Goal: Task Accomplishment & Management: Use online tool/utility

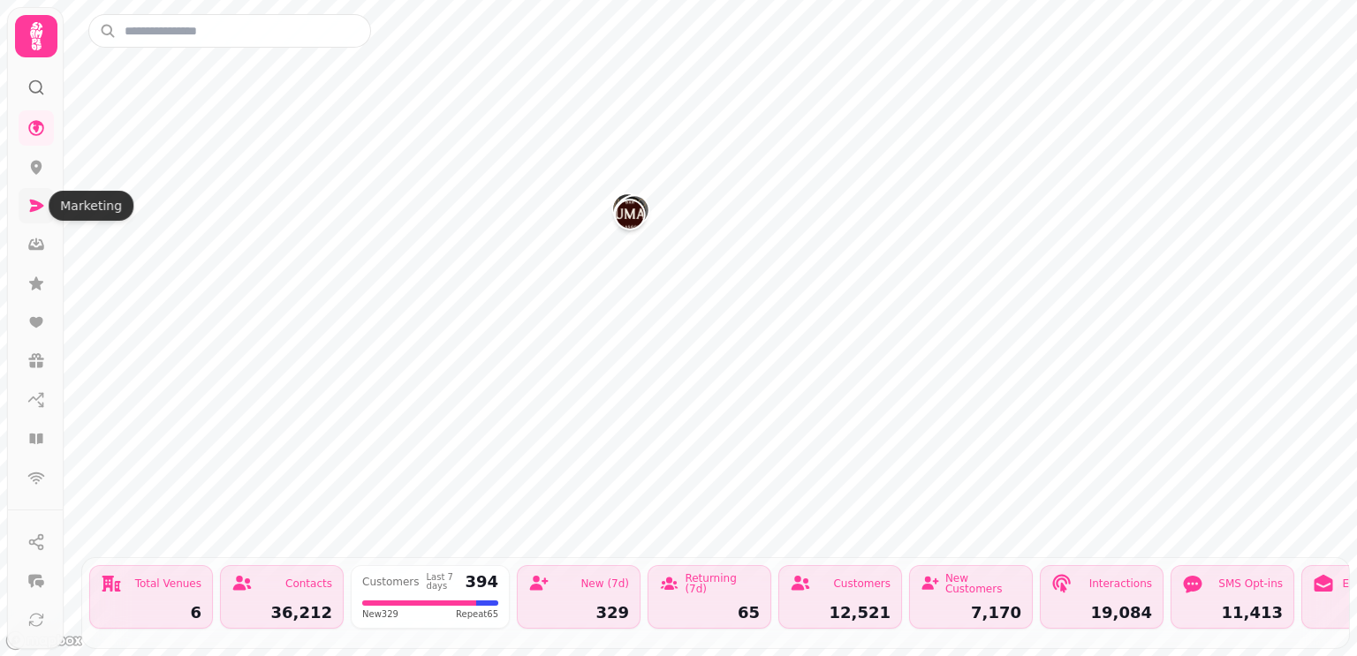
click at [35, 208] on icon at bounding box center [37, 206] width 14 height 12
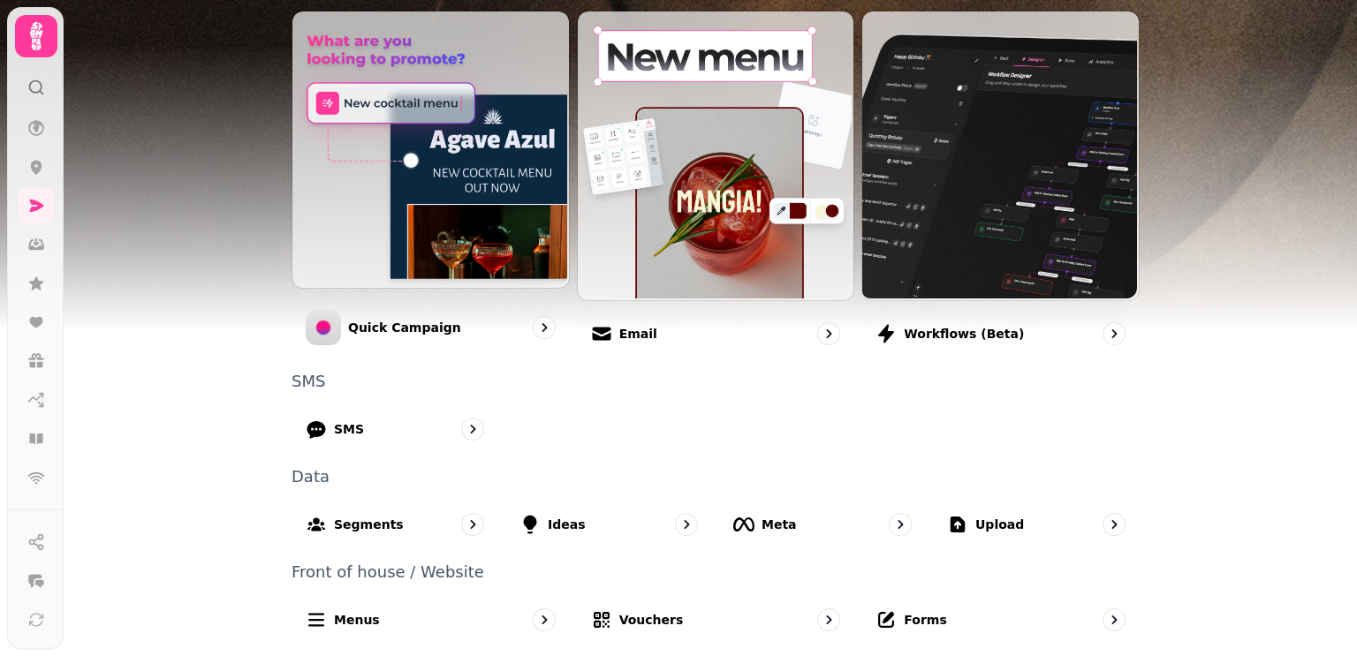
scroll to position [442, 0]
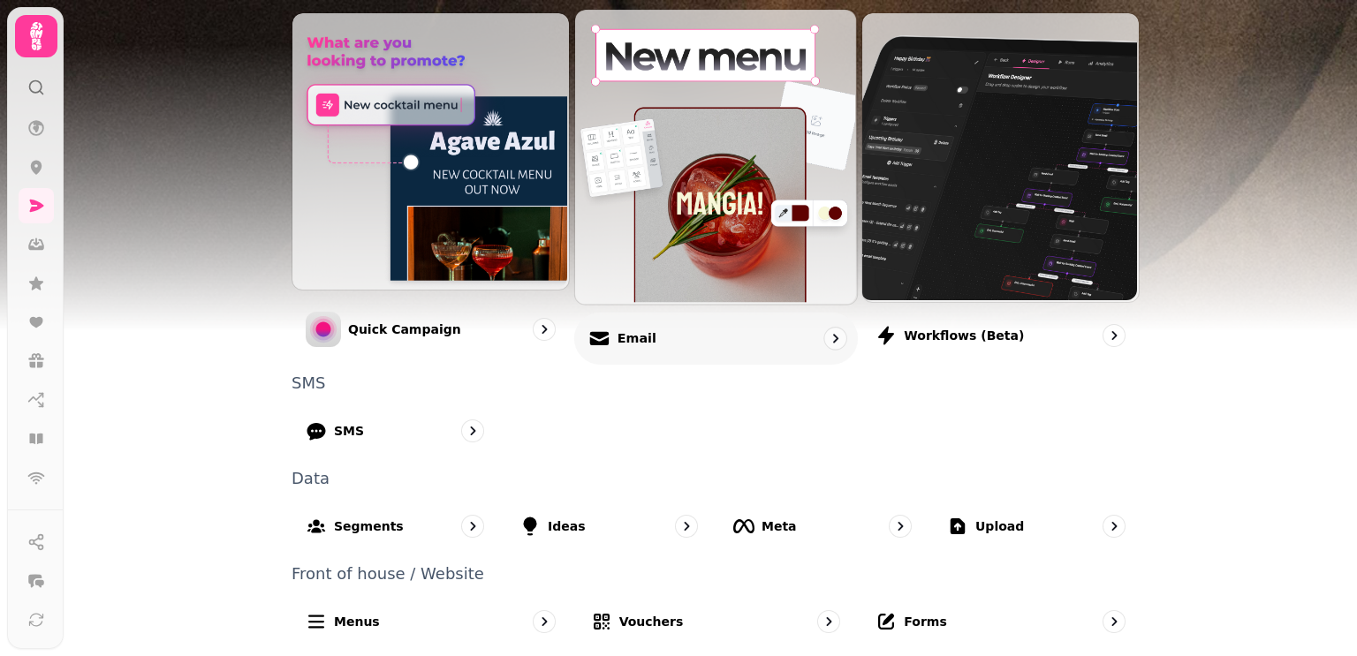
click at [695, 336] on div "Email" at bounding box center [715, 338] width 283 height 52
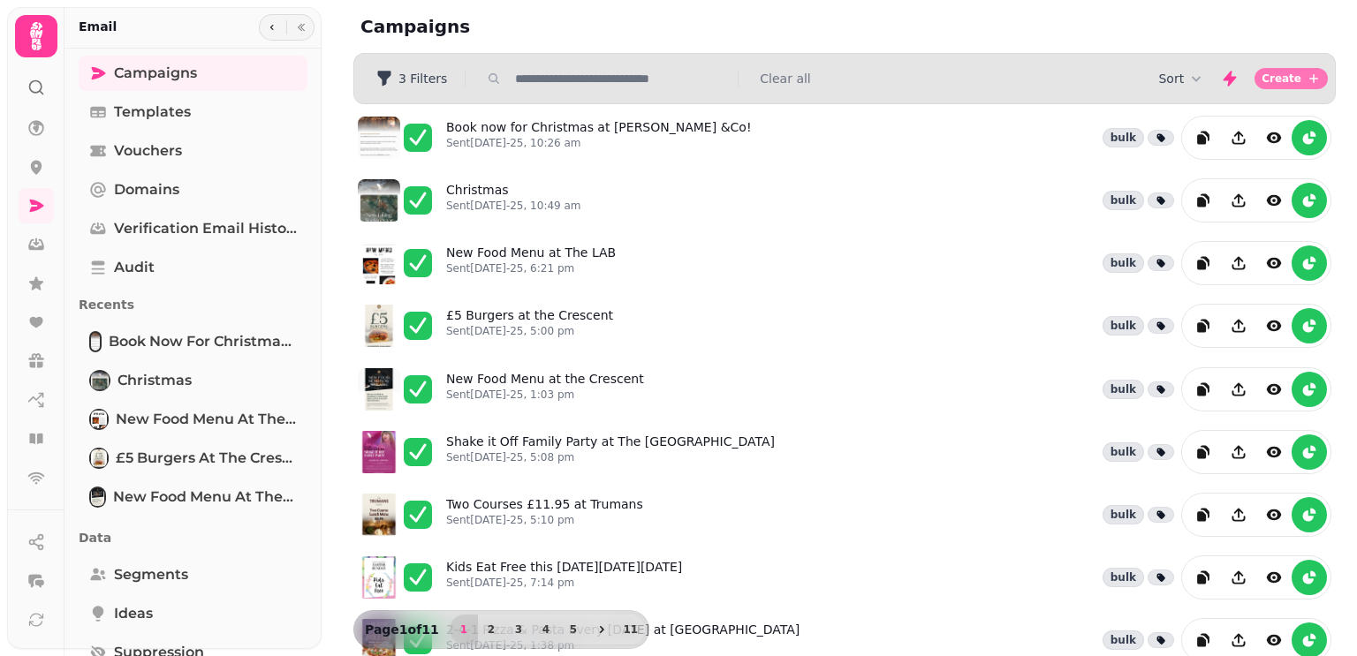
click at [1304, 81] on button "Create" at bounding box center [1290, 78] width 73 height 21
select select "**********"
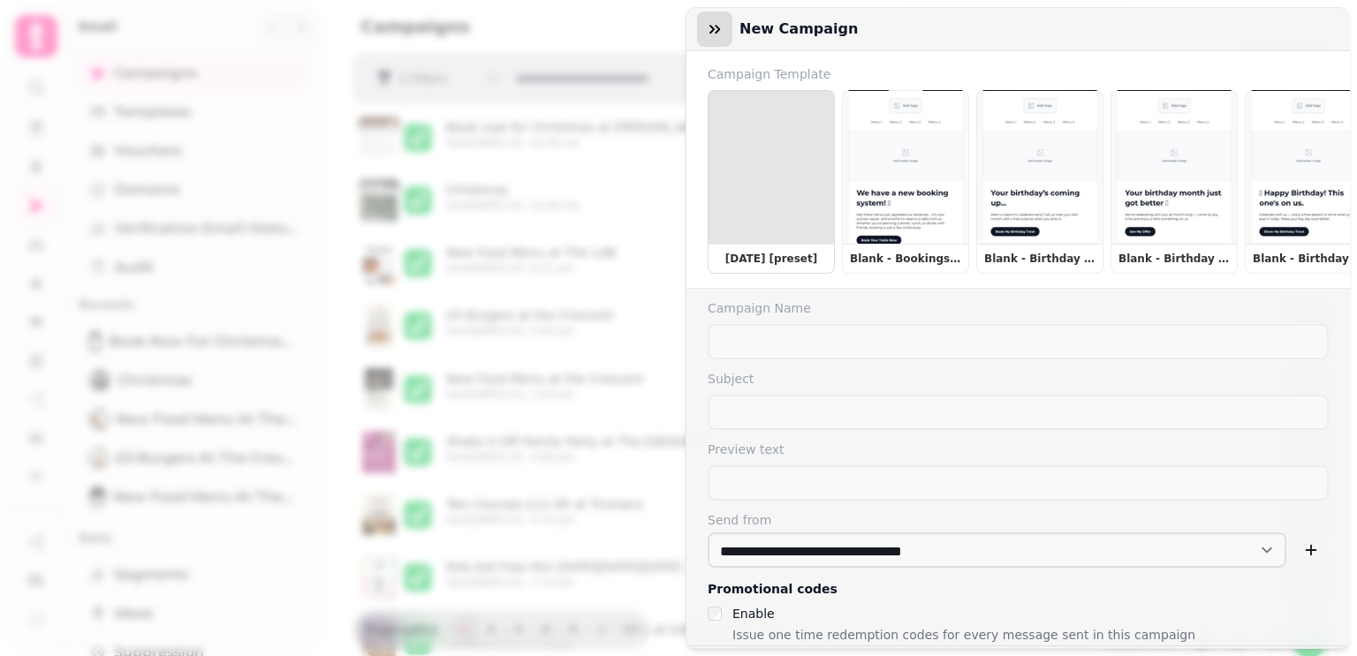
click at [707, 25] on icon "button" at bounding box center [715, 29] width 18 height 18
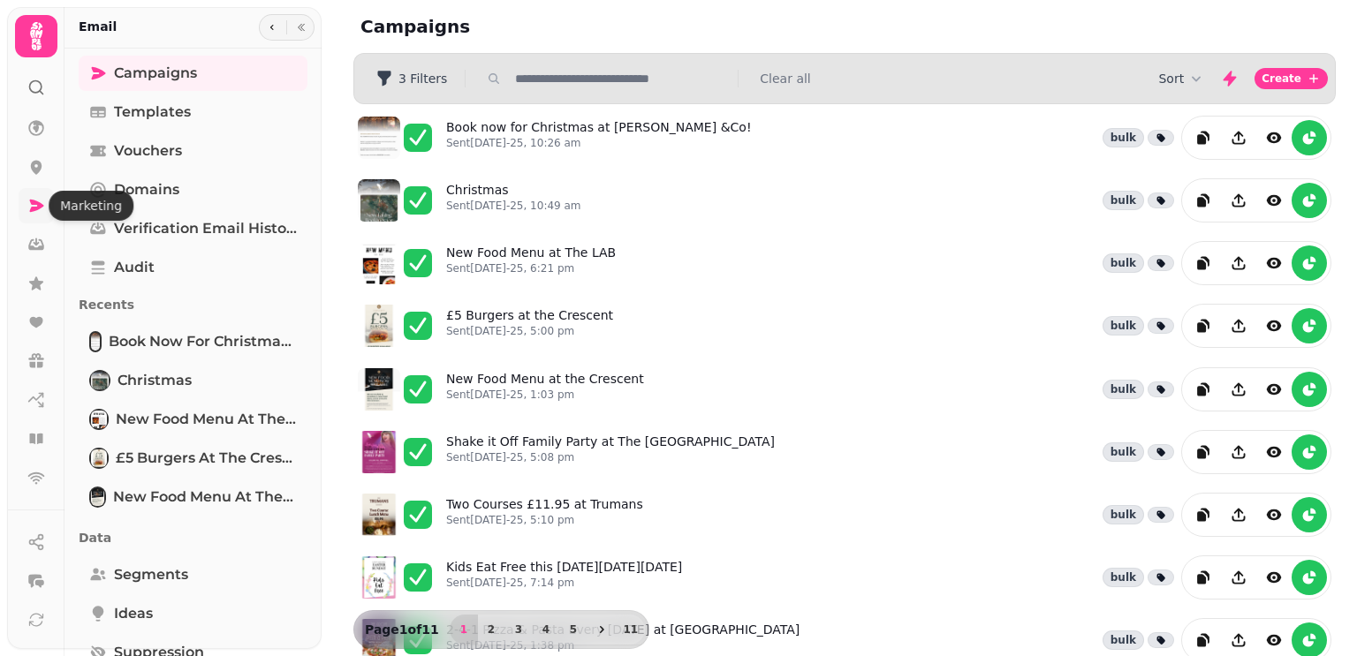
click at [31, 208] on icon at bounding box center [37, 206] width 14 height 12
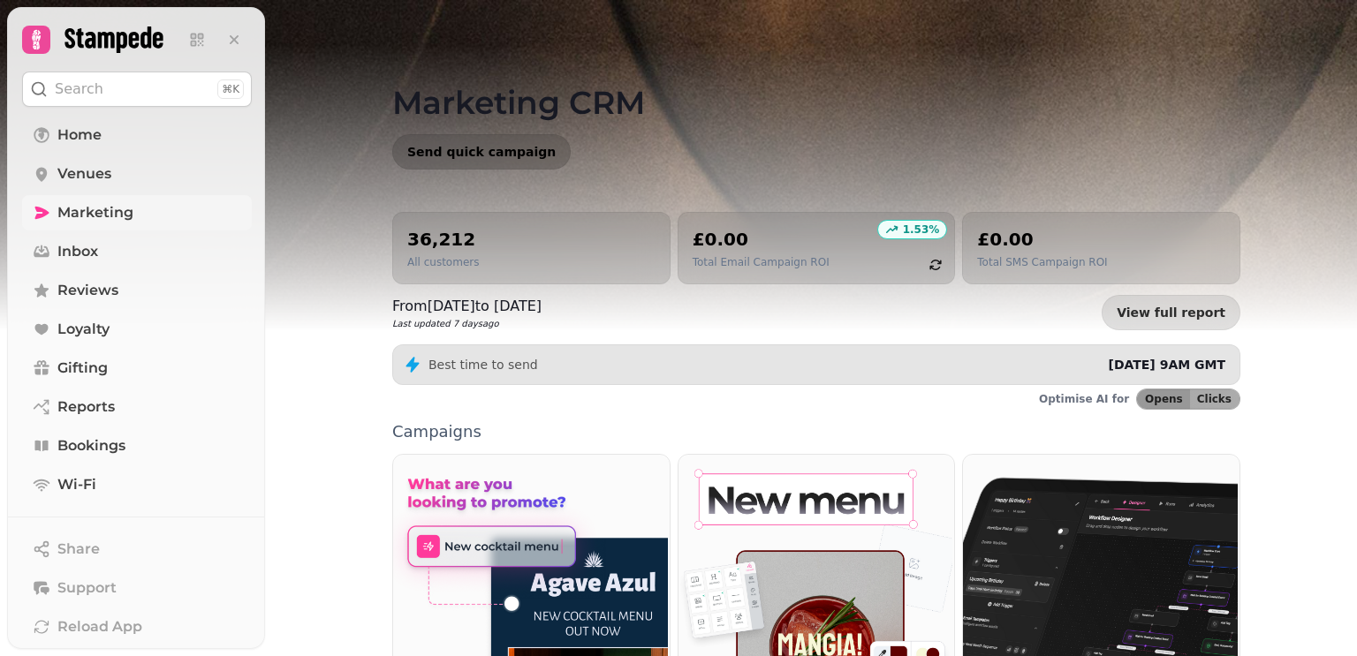
click at [466, 152] on span "Send quick campaign" at bounding box center [481, 152] width 148 height 12
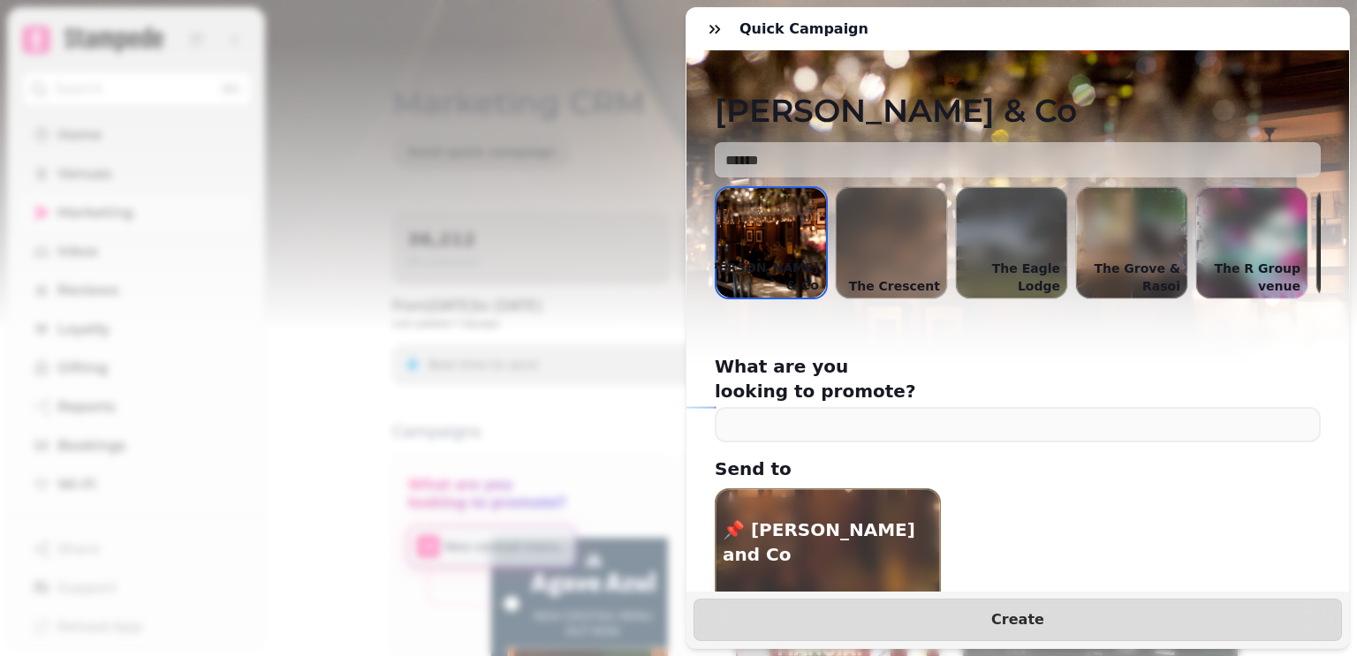
click at [1112, 268] on p "The Grove & Rasoi" at bounding box center [1131, 277] width 111 height 42
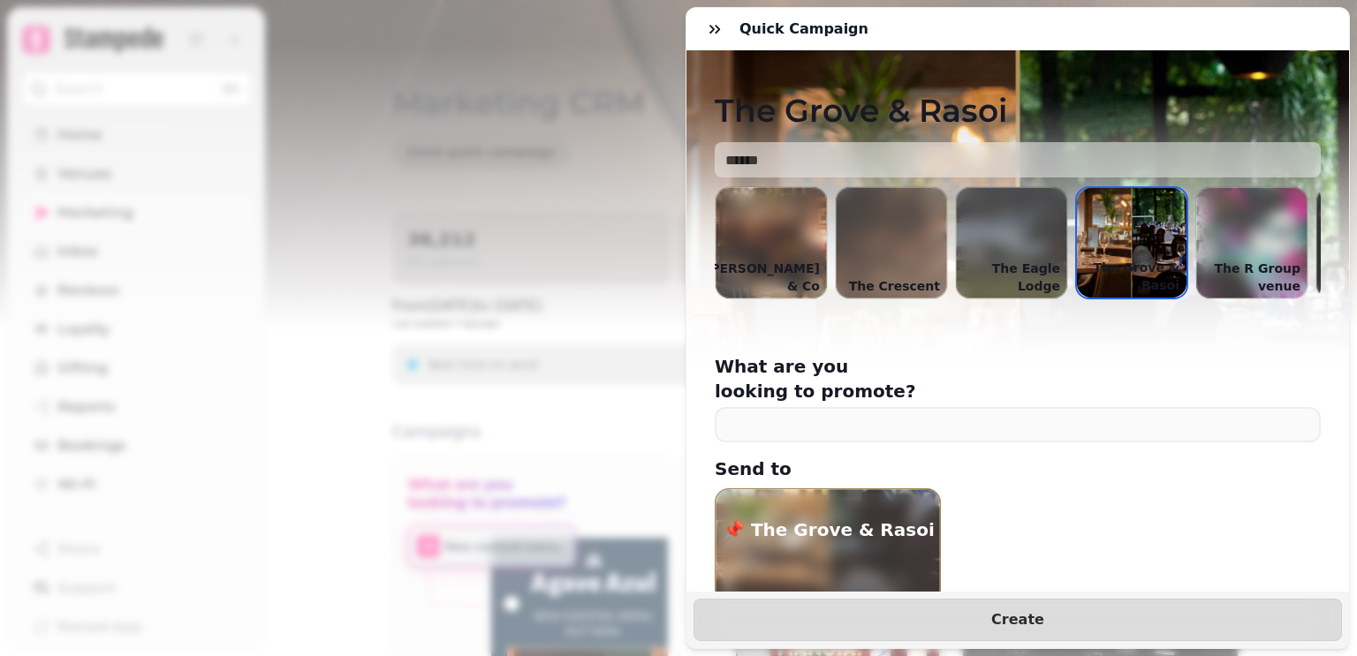
scroll to position [92, 0]
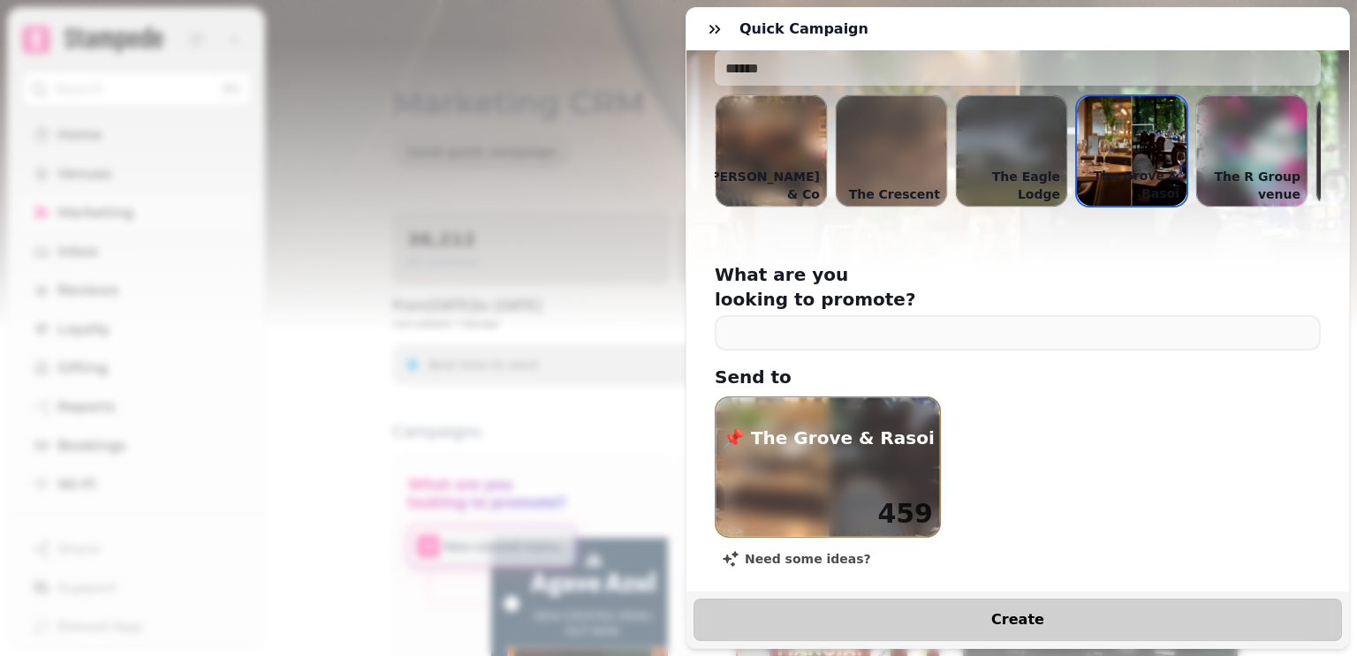
click at [992, 618] on span "Create" at bounding box center [1017, 620] width 604 height 14
